Goal: Use online tool/utility: Utilize a website feature to perform a specific function

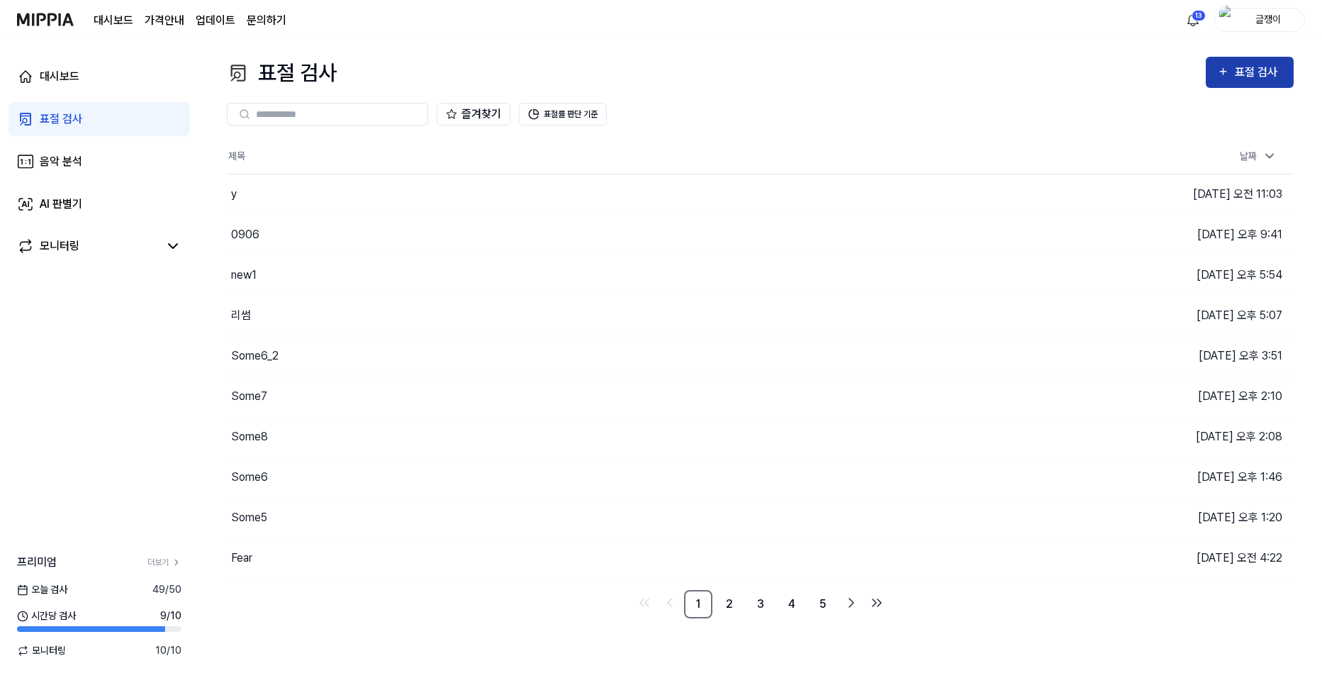
click at [1222, 74] on icon "button" at bounding box center [1223, 71] width 12 height 17
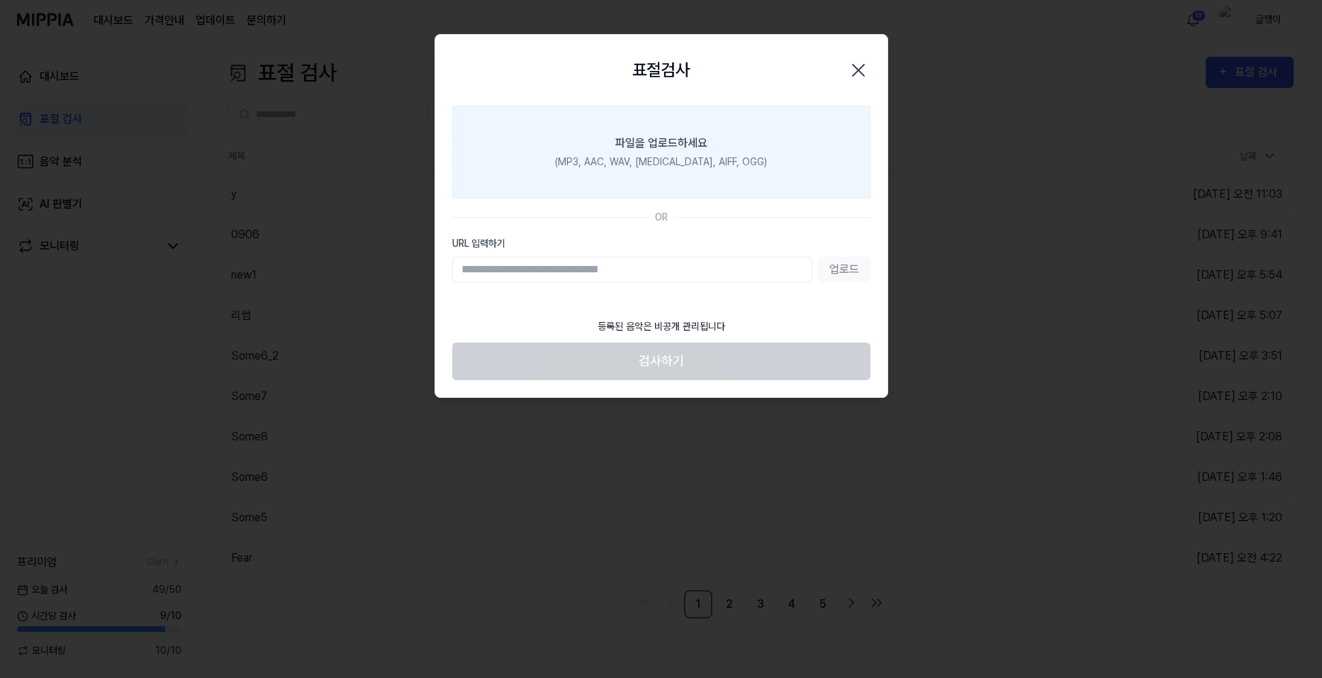
click at [656, 151] on label "파일을 업로드하세요 (MP3, AAC, WAV, [MEDICAL_DATA], AIFF, OGG)" at bounding box center [661, 152] width 418 height 93
click at [0, 0] on input "파일을 업로드하세요 (MP3, AAC, WAV, [MEDICAL_DATA], AIFF, OGG)" at bounding box center [0, 0] width 0 height 0
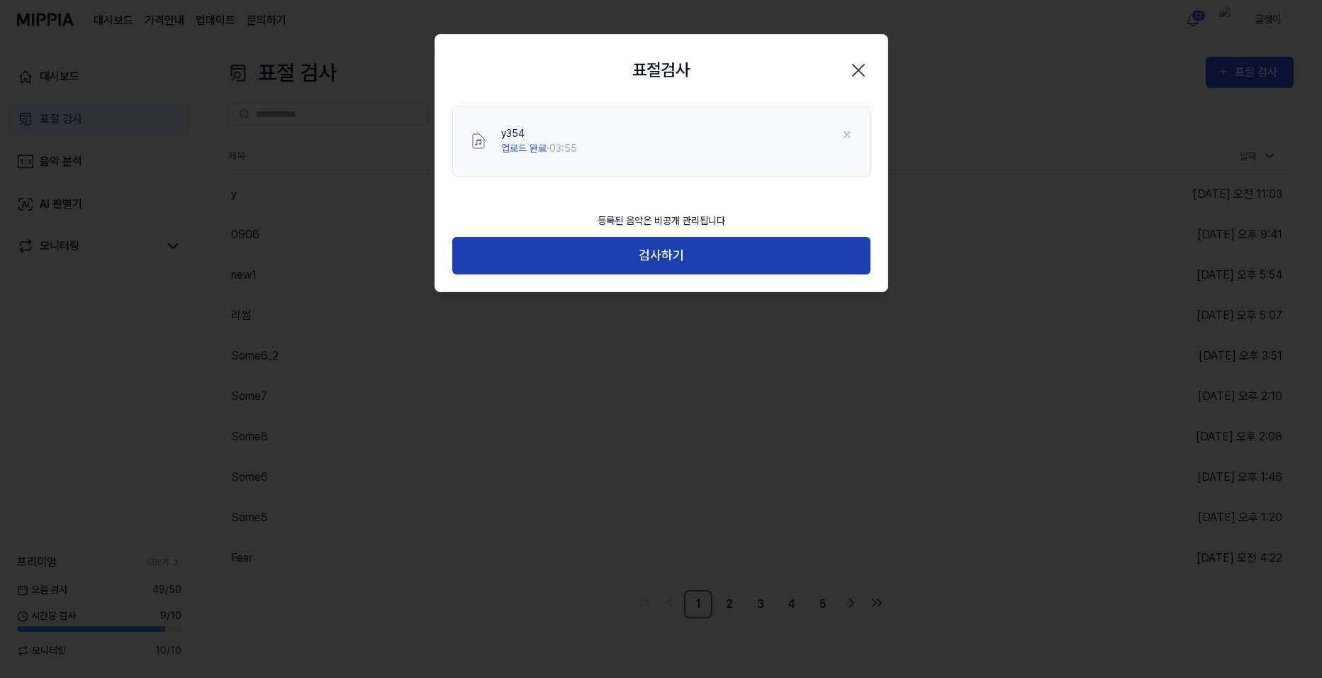
click at [661, 252] on button "검사하기" at bounding box center [661, 256] width 418 height 38
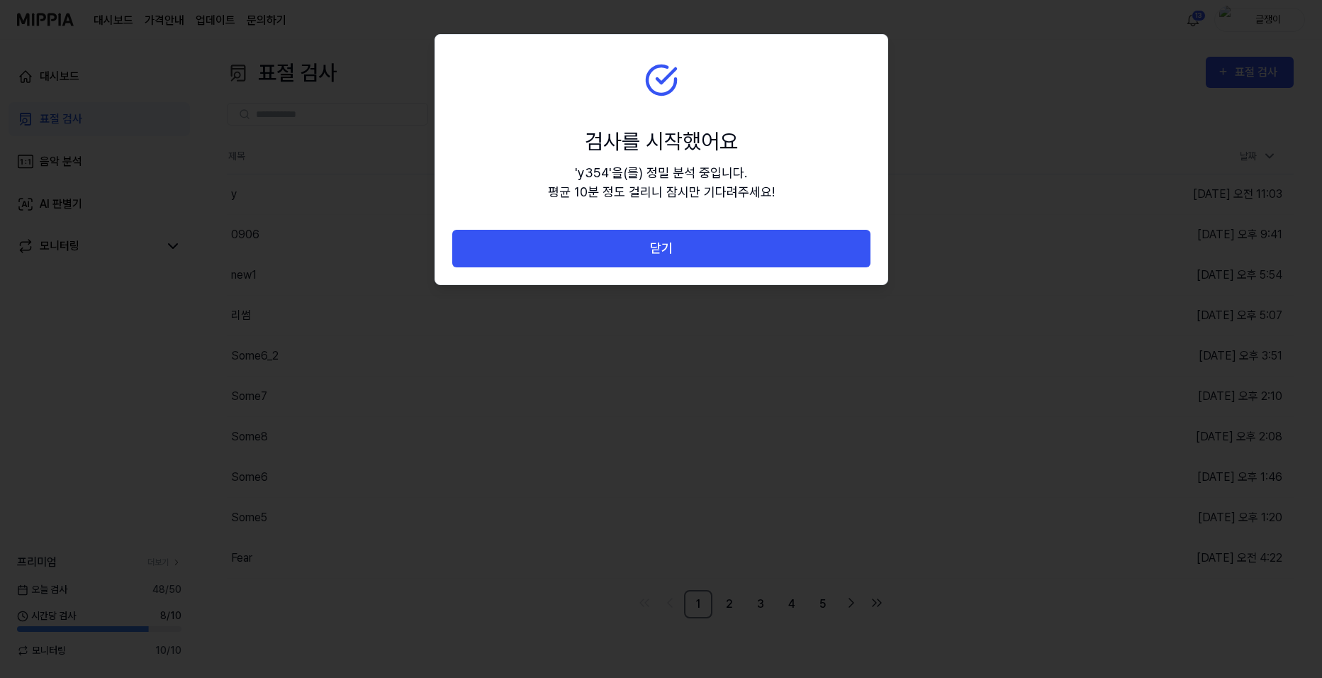
click at [661, 252] on button "닫기" at bounding box center [661, 249] width 418 height 38
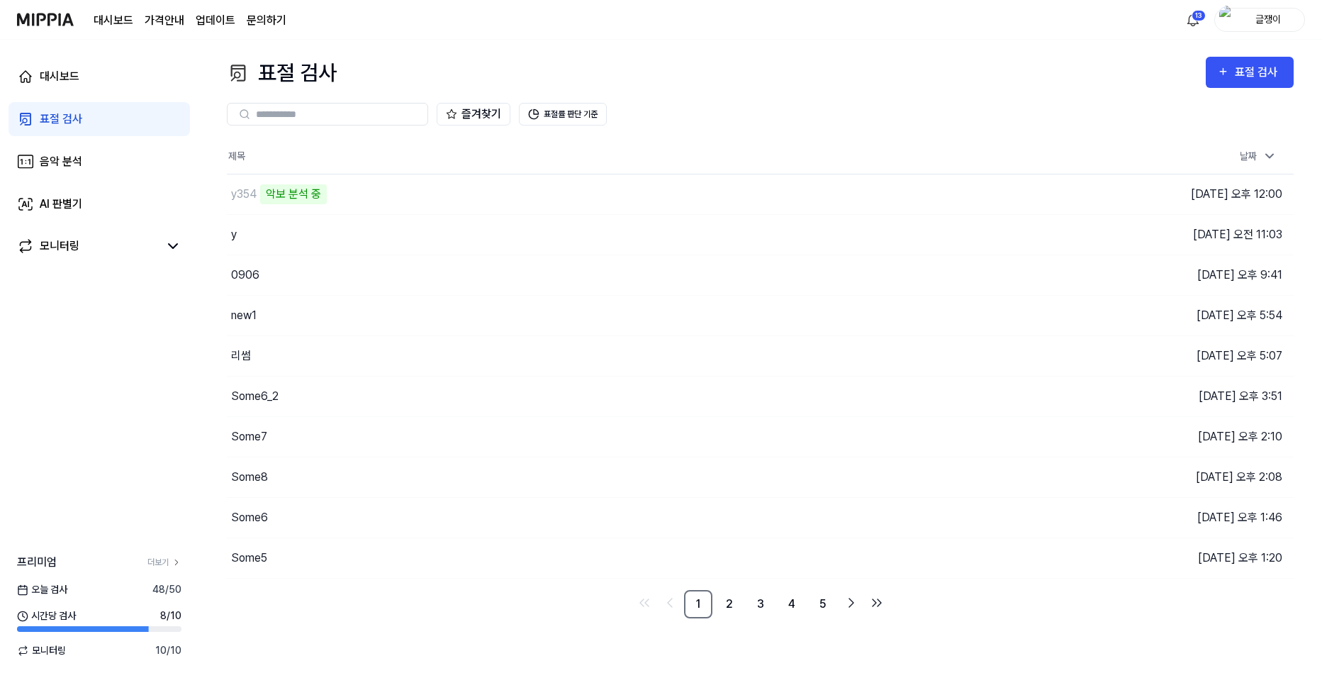
click at [70, 343] on div "대시보드 표절 검사 음악 분석 AI 판별기 모니터링 프리미엄 더보기 오늘 검사 48 / 50 시간당 검사 8 / 10 모니터링 10 / 10" at bounding box center [99, 359] width 199 height 638
click at [1226, 71] on icon "button" at bounding box center [1223, 71] width 12 height 17
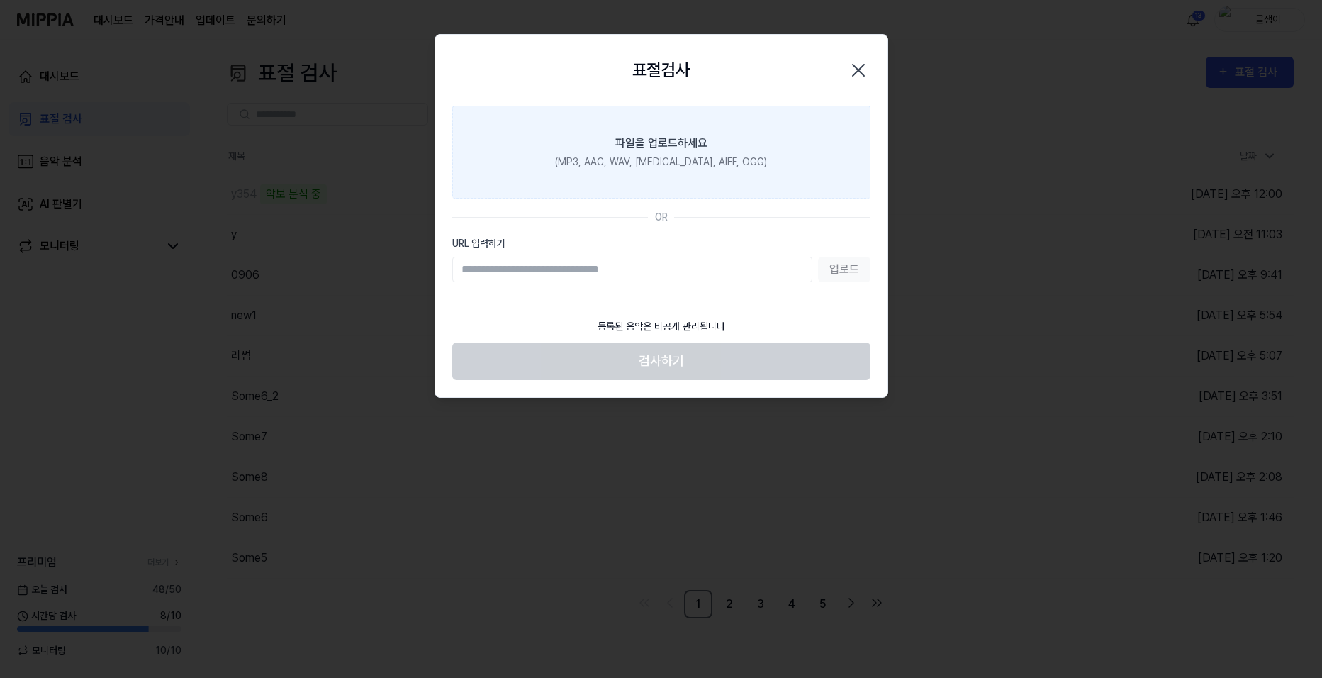
click at [645, 155] on div "(MP3, AAC, WAV, [MEDICAL_DATA], AIFF, OGG)" at bounding box center [661, 162] width 212 height 15
click at [0, 0] on input "파일을 업로드하세요 (MP3, AAC, WAV, [MEDICAL_DATA], AIFF, OGG)" at bounding box center [0, 0] width 0 height 0
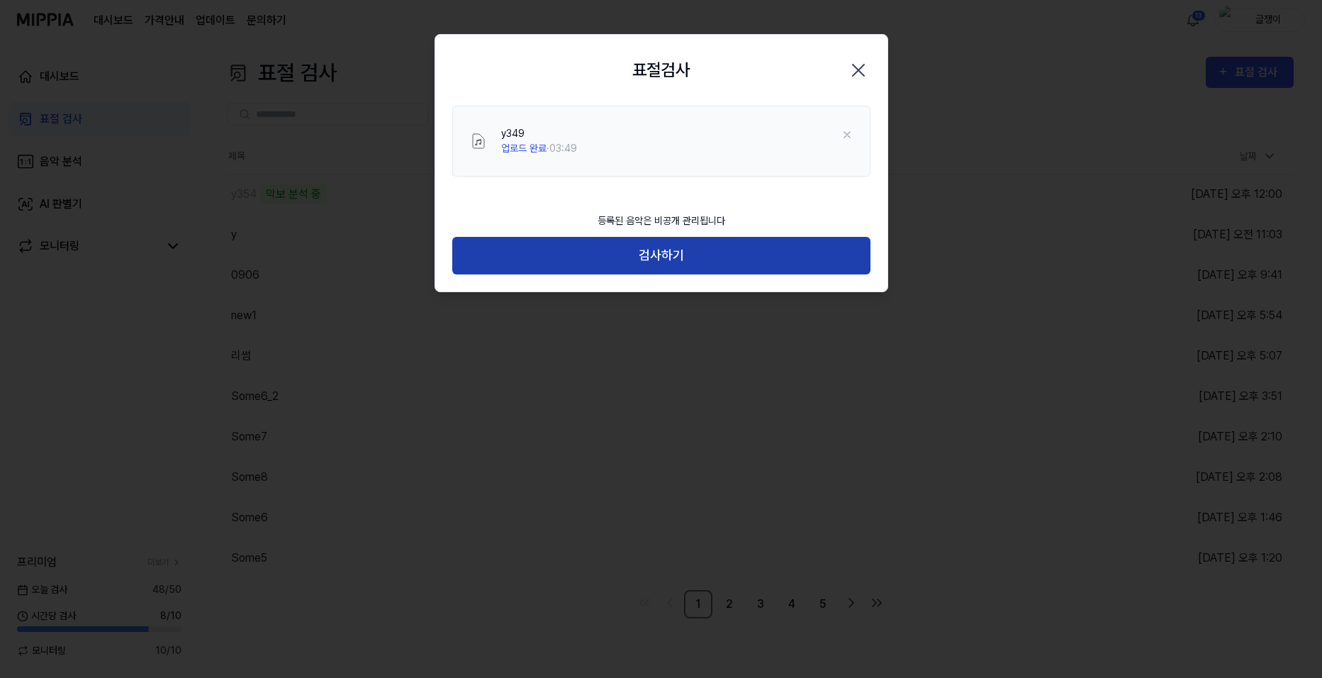
click at [669, 249] on button "검사하기" at bounding box center [661, 256] width 418 height 38
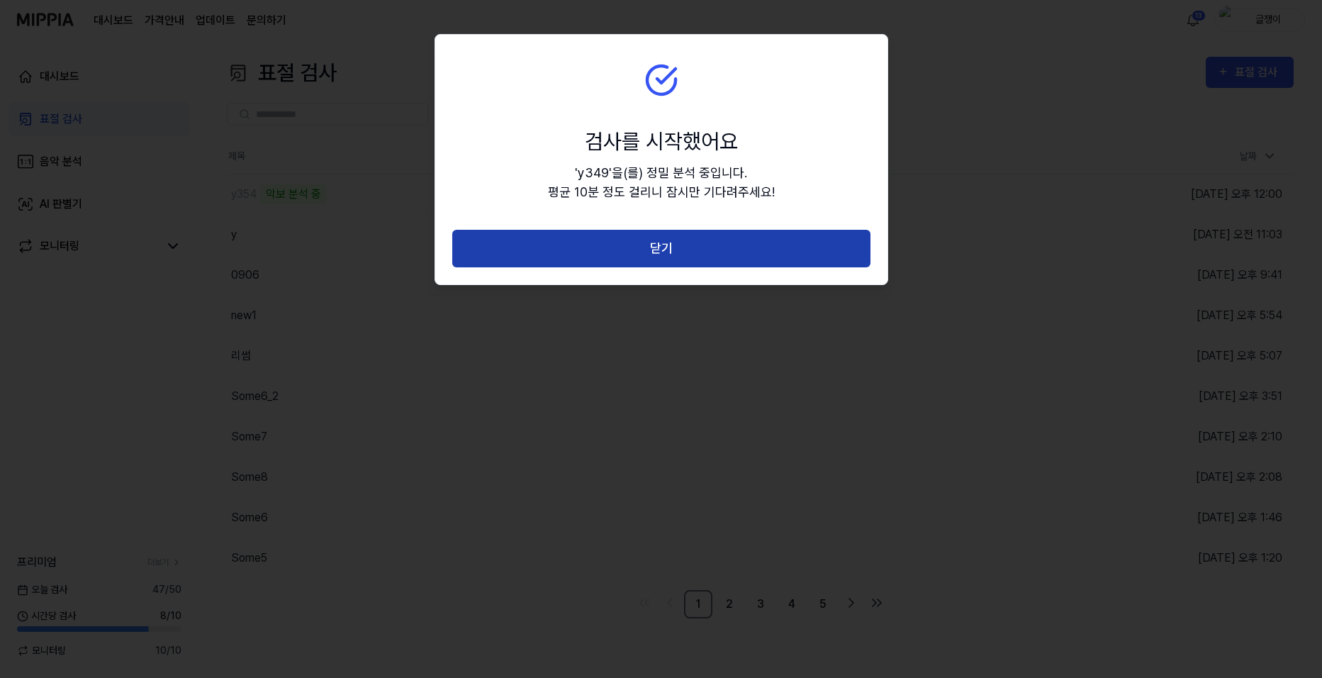
click at [661, 246] on button "닫기" at bounding box center [661, 249] width 418 height 38
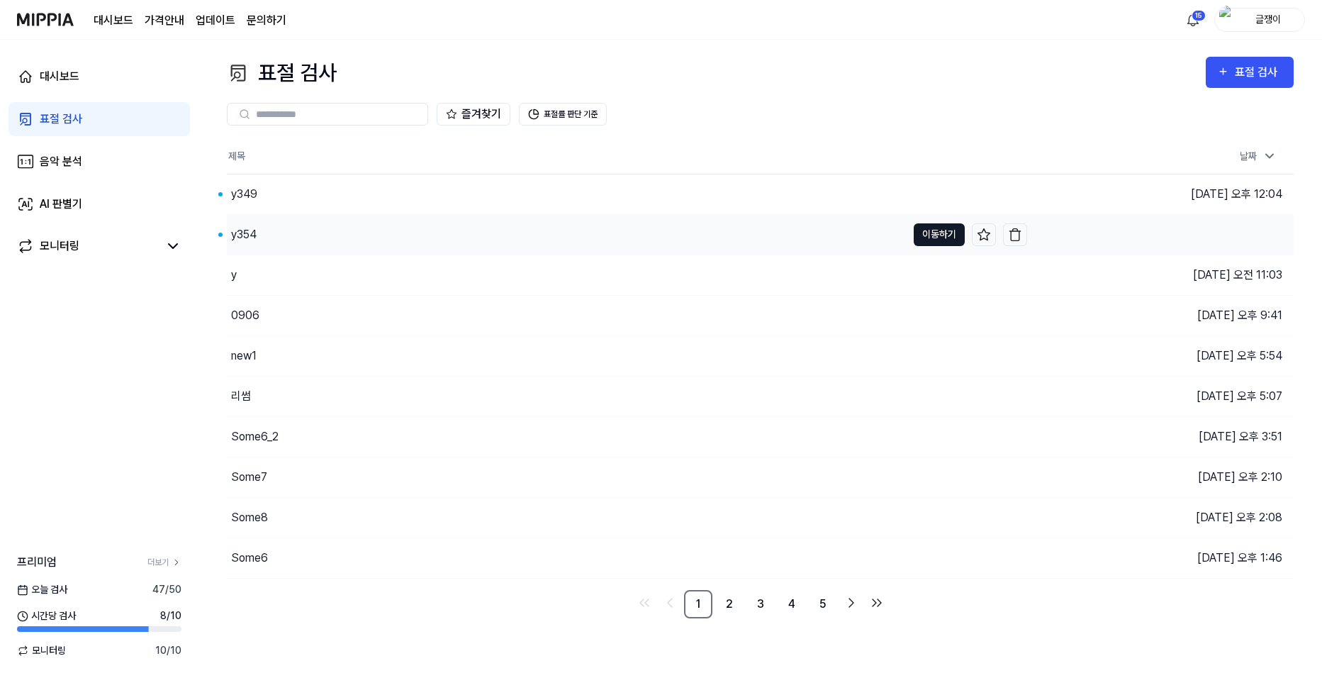
click at [935, 235] on button "이동하기" at bounding box center [939, 234] width 51 height 23
click at [922, 196] on button "이동하기" at bounding box center [939, 194] width 51 height 23
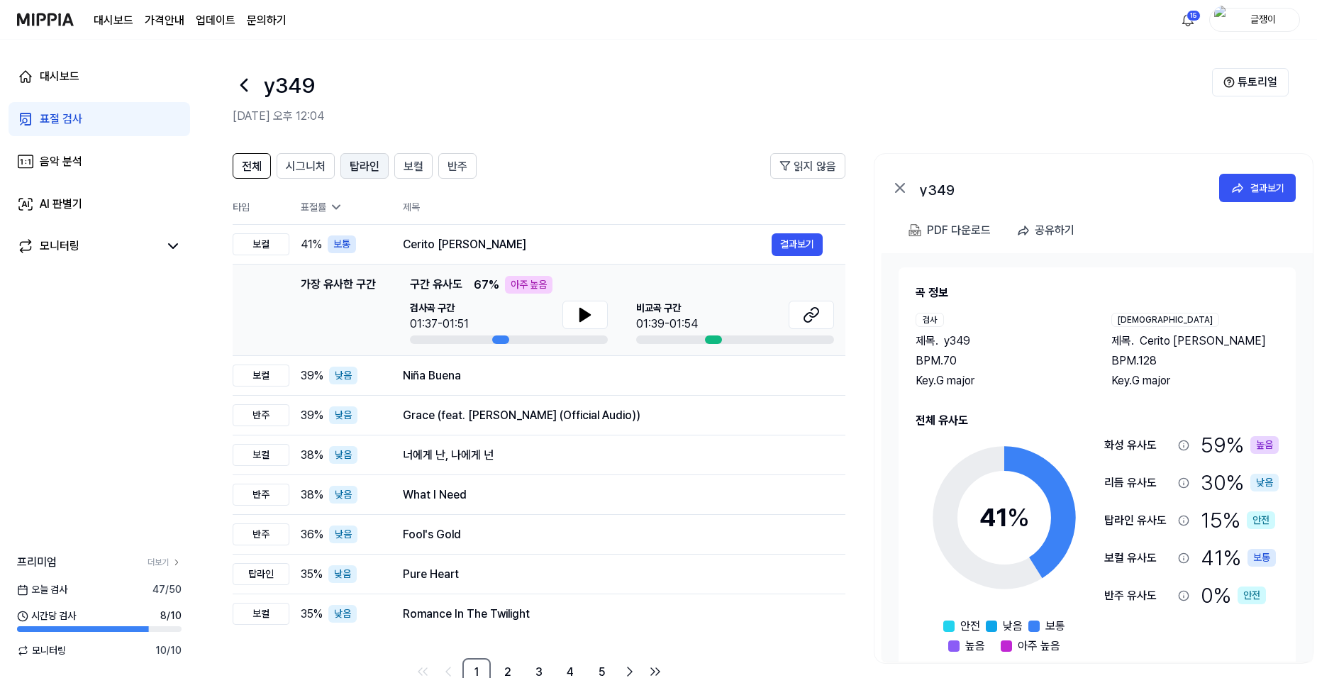
drag, startPoint x: 311, startPoint y: 165, endPoint x: 346, endPoint y: 167, distance: 35.5
click at [313, 165] on span "시그니처" at bounding box center [306, 166] width 40 height 17
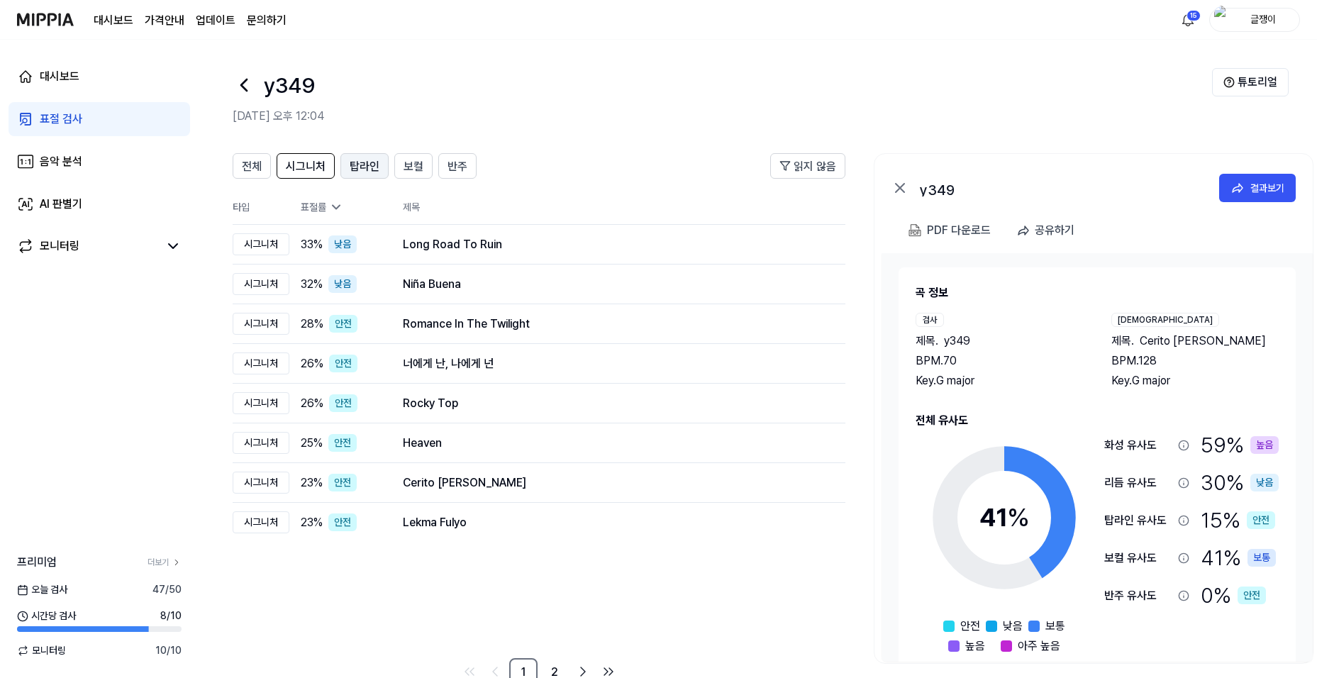
click at [363, 167] on span "탑라인" at bounding box center [365, 166] width 30 height 17
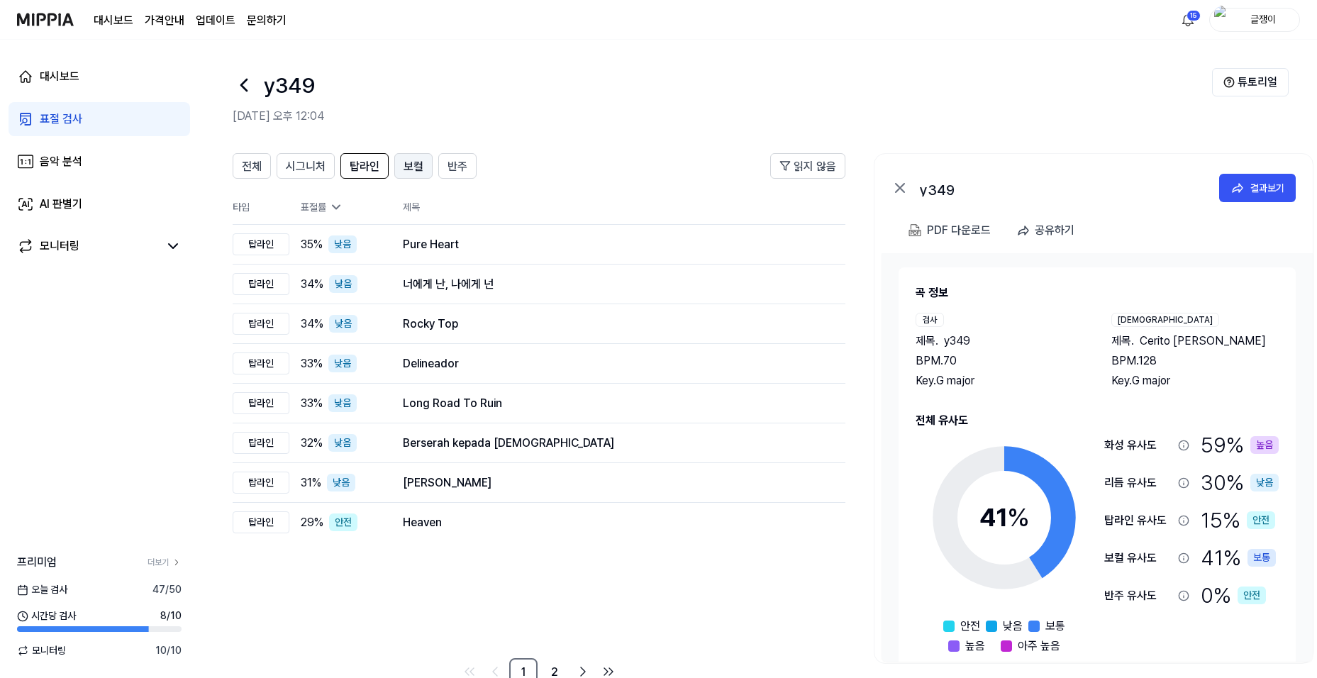
click at [408, 169] on span "보컬" at bounding box center [413, 166] width 20 height 17
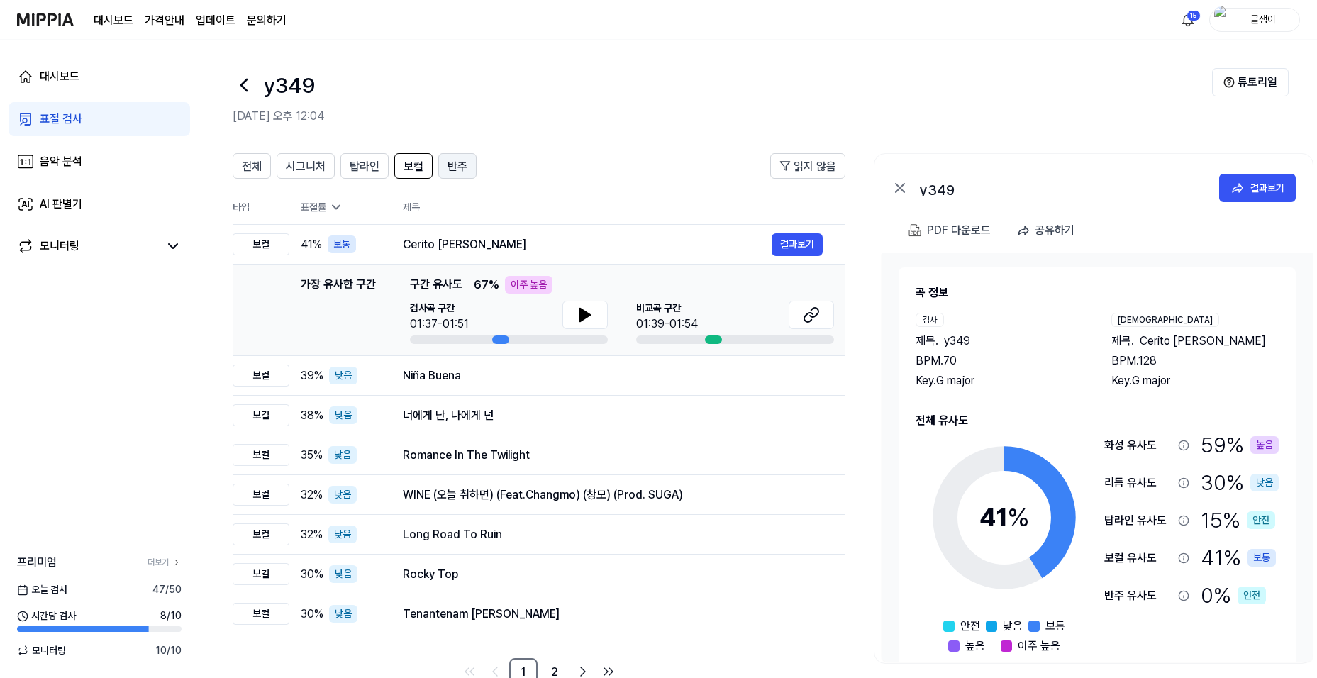
click at [452, 168] on span "반주" at bounding box center [457, 166] width 20 height 17
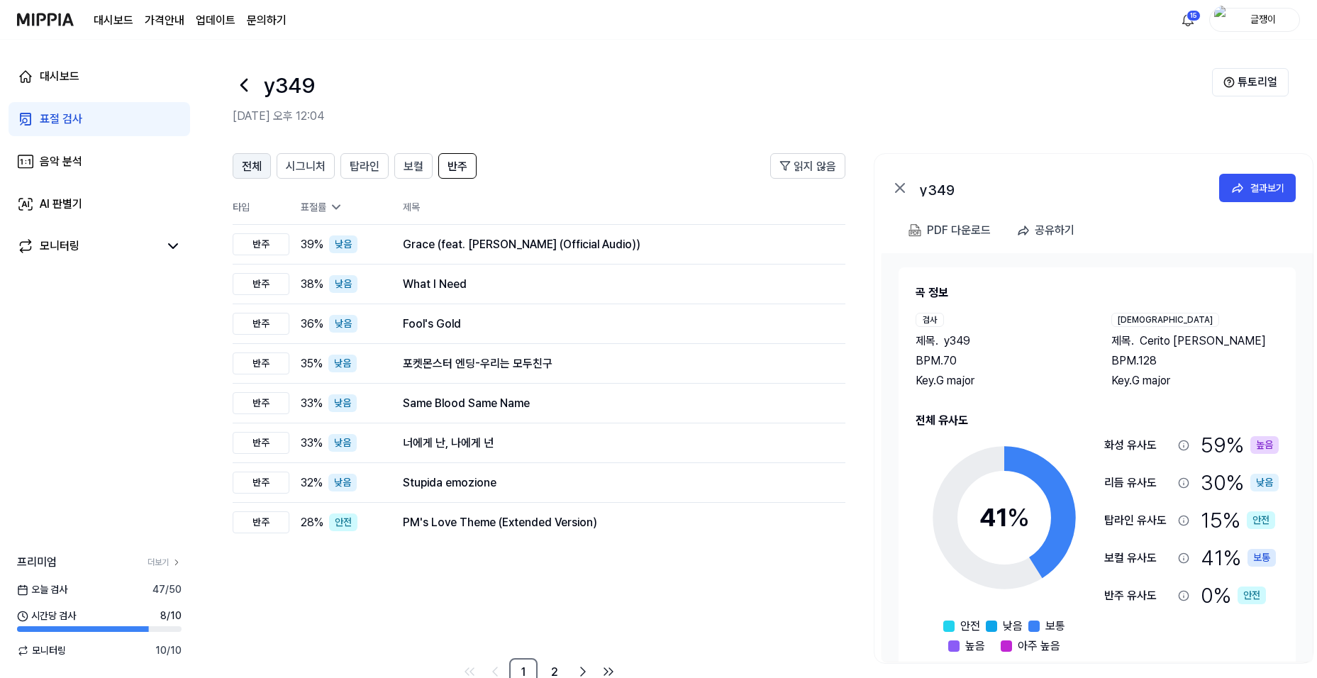
click at [249, 170] on span "전체" at bounding box center [252, 166] width 20 height 17
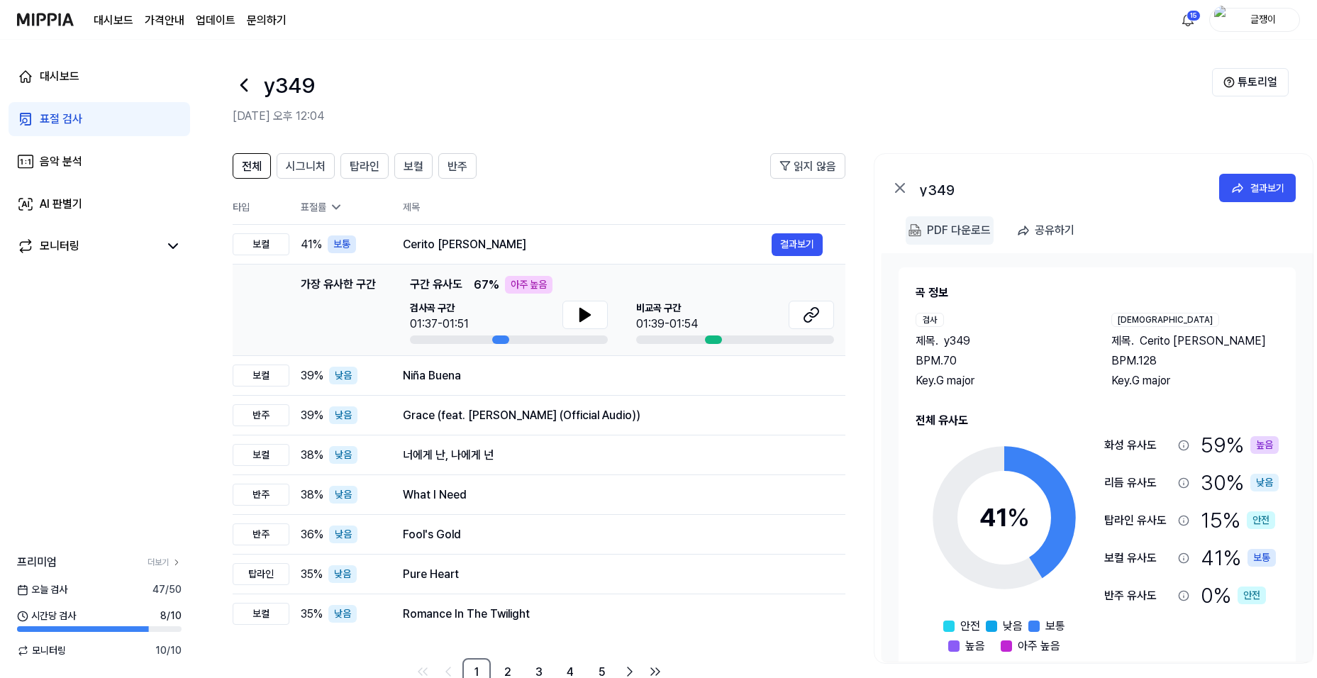
click at [932, 230] on div "PDF 다운로드" at bounding box center [959, 230] width 64 height 18
